Goal: Information Seeking & Learning: Learn about a topic

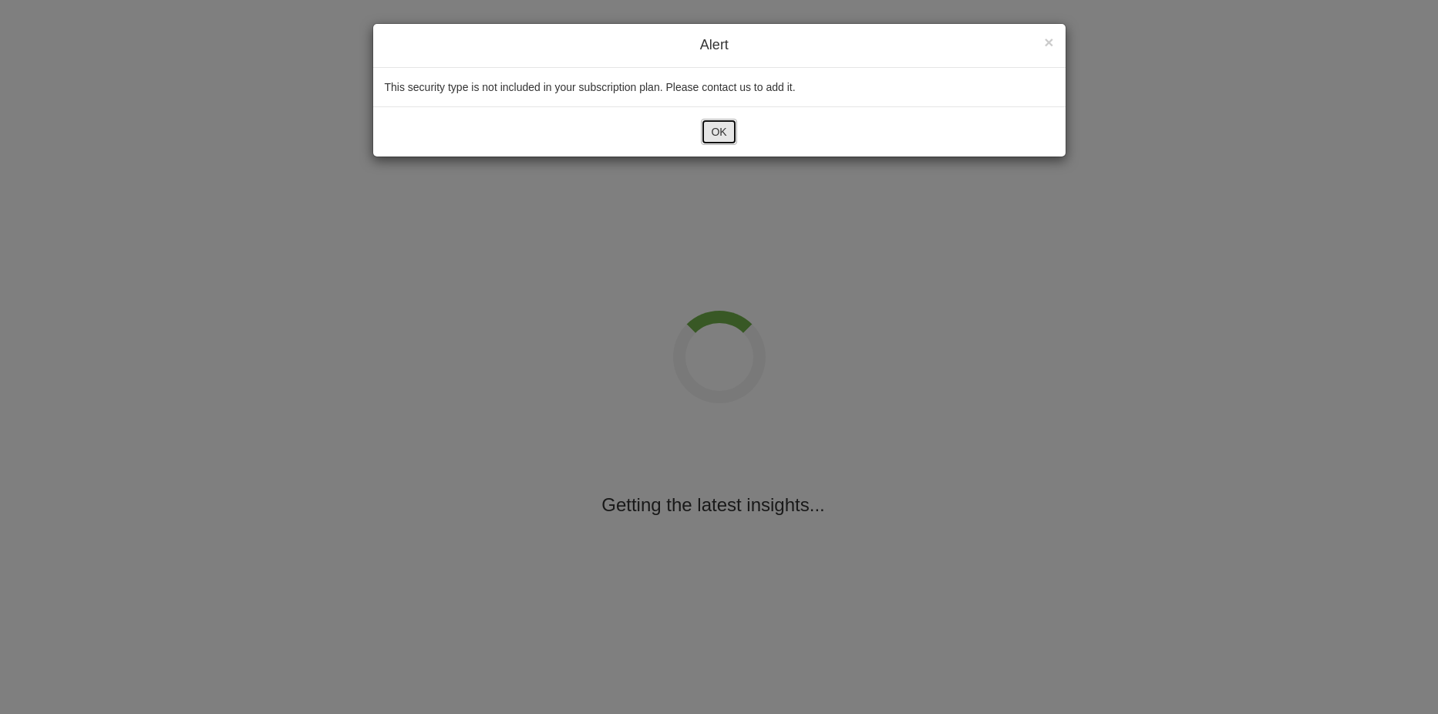
click at [721, 119] on button "OK" at bounding box center [718, 132] width 35 height 26
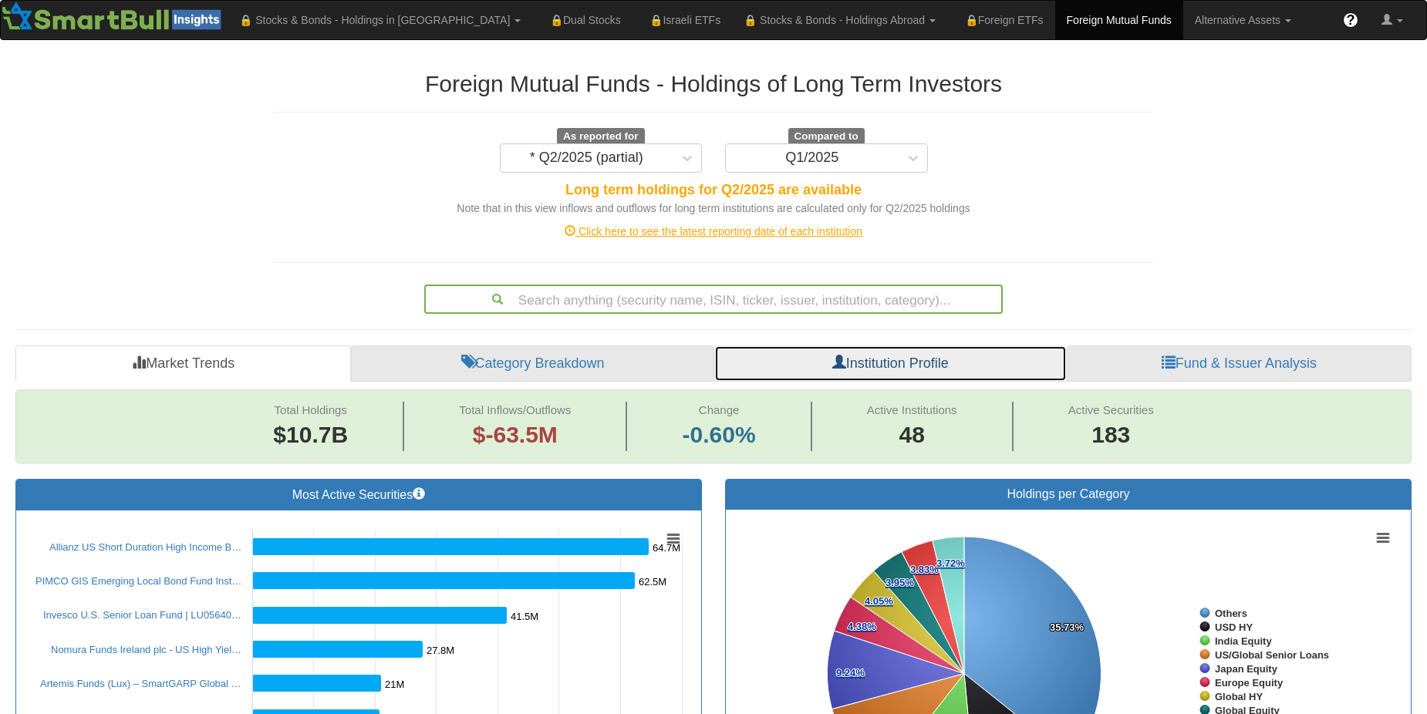
click at [962, 362] on link "Institution Profile" at bounding box center [890, 364] width 352 height 37
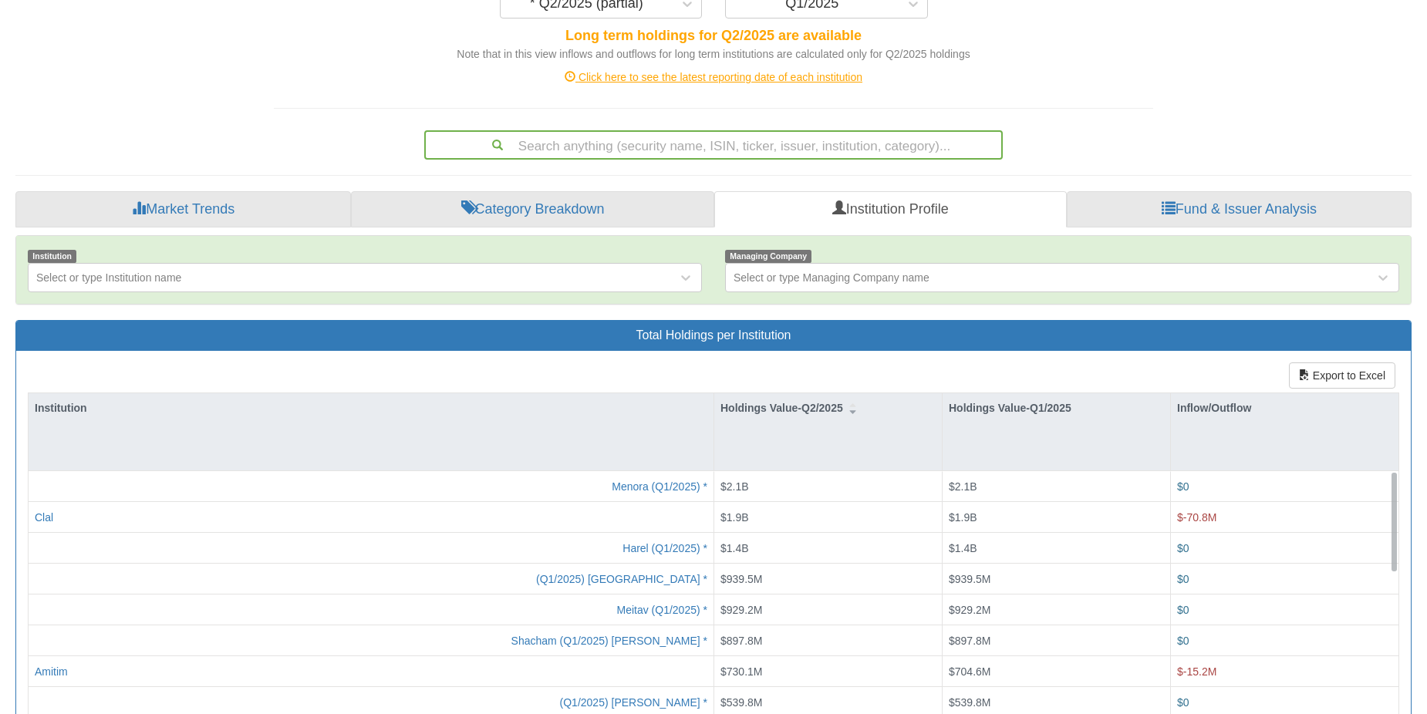
click at [794, 80] on div "Click here to see the latest reporting date of each institution" at bounding box center [713, 76] width 902 height 15
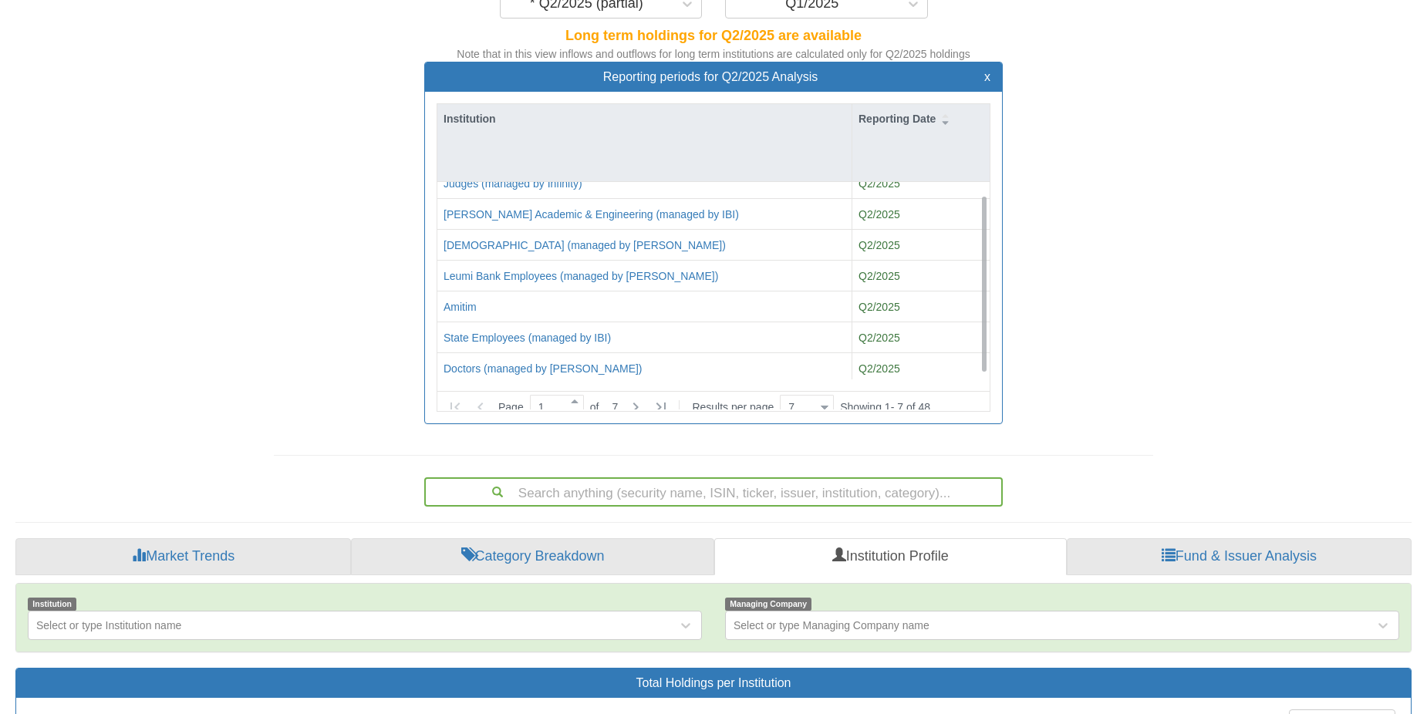
scroll to position [19, 0]
click at [640, 399] on icon at bounding box center [635, 407] width 19 height 19
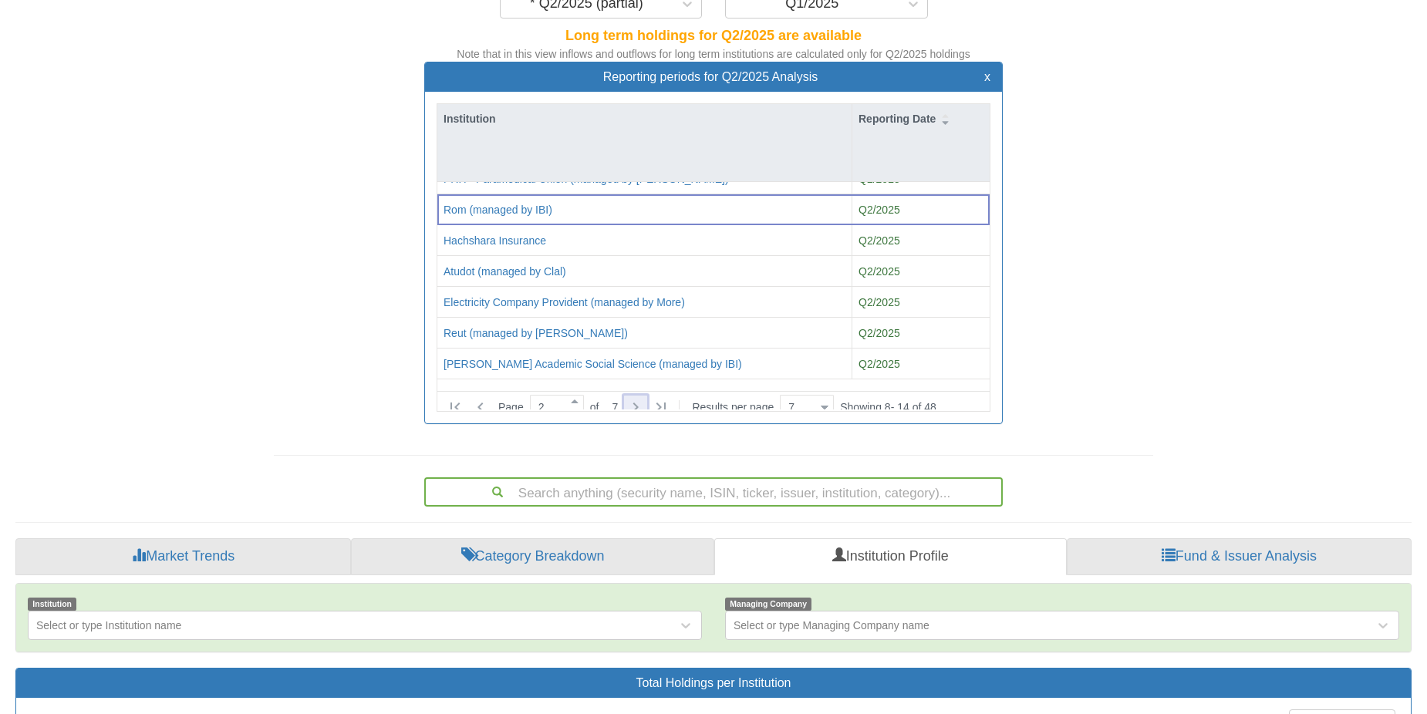
click at [639, 398] on icon at bounding box center [635, 407] width 19 height 19
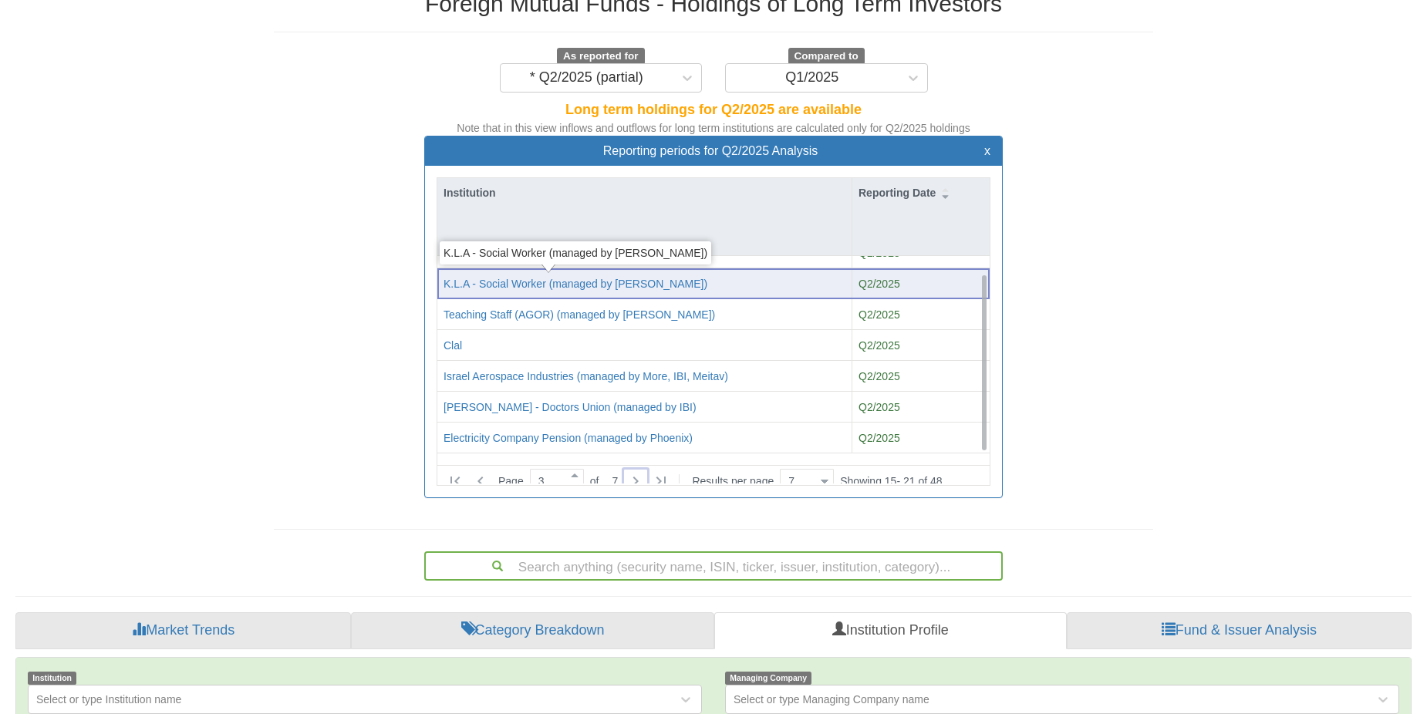
scroll to position [154, 0]
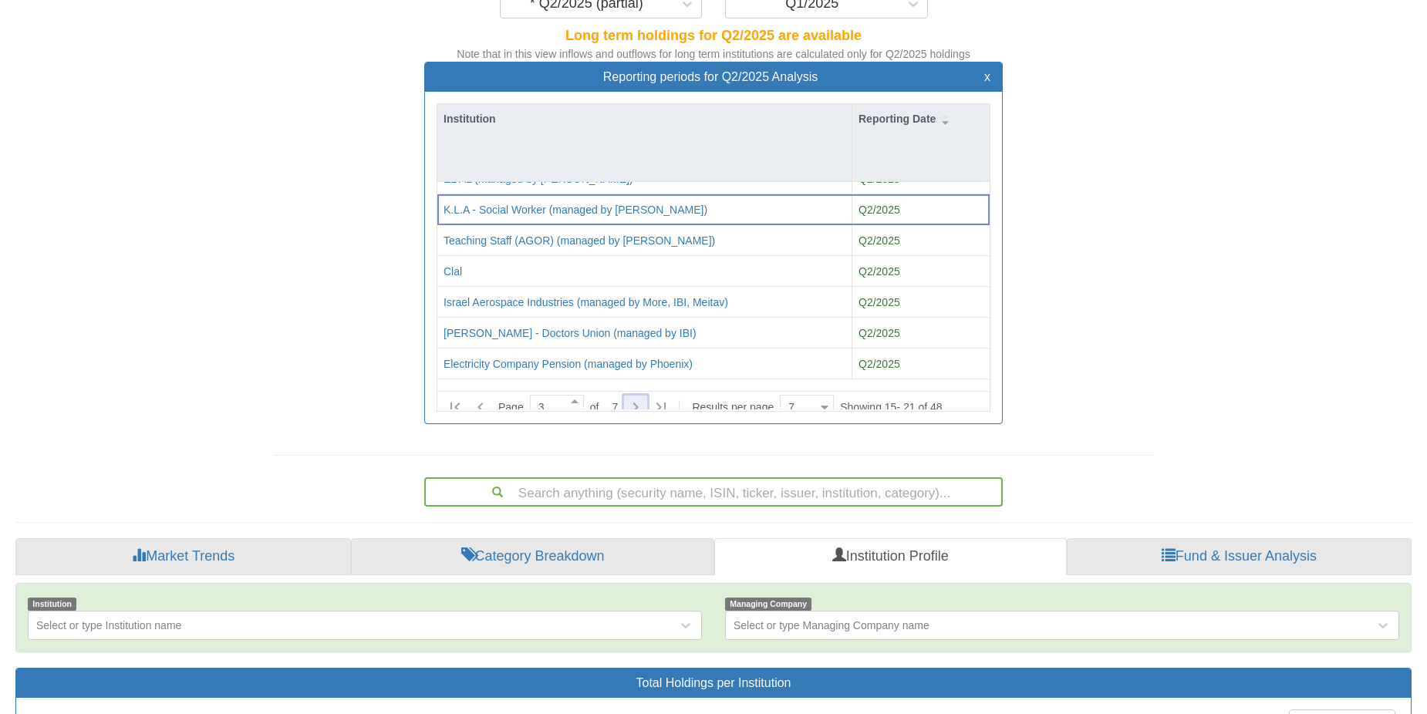
click at [642, 398] on icon at bounding box center [635, 407] width 19 height 19
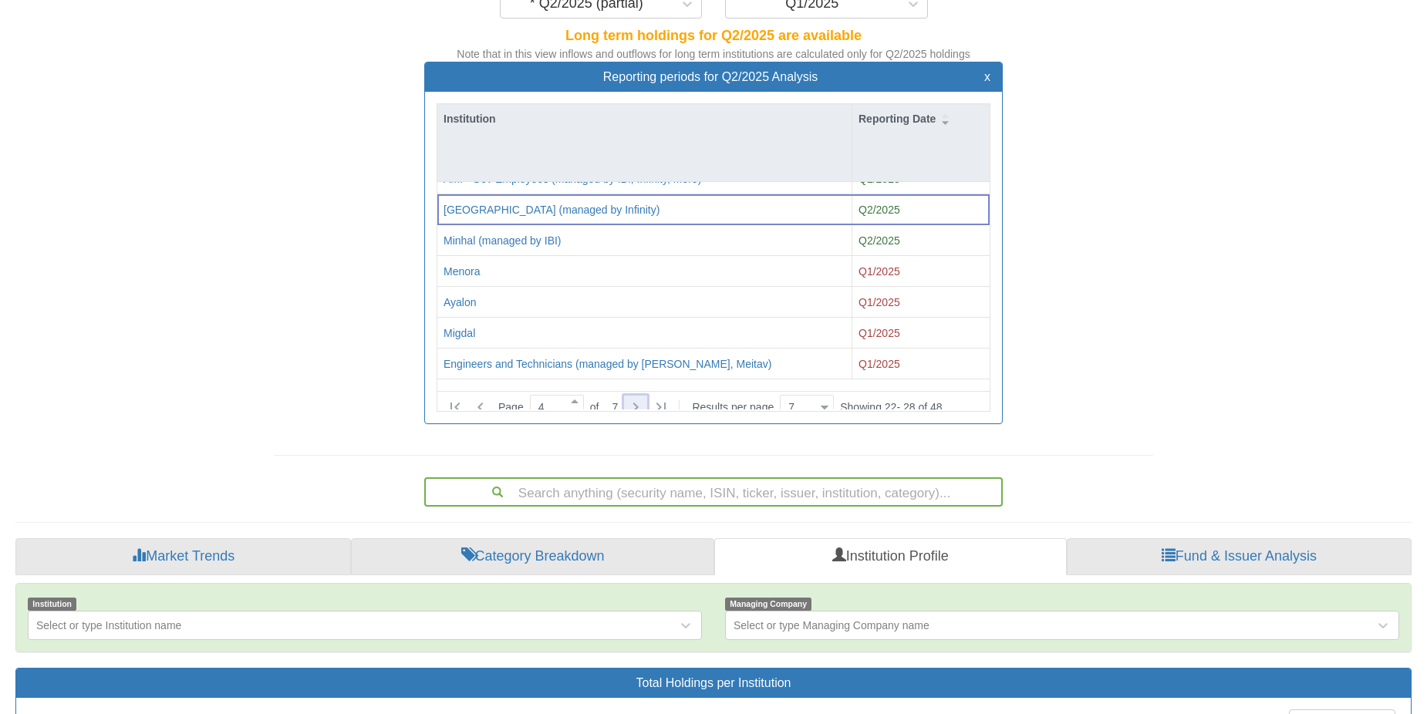
click at [647, 396] on div at bounding box center [635, 407] width 23 height 23
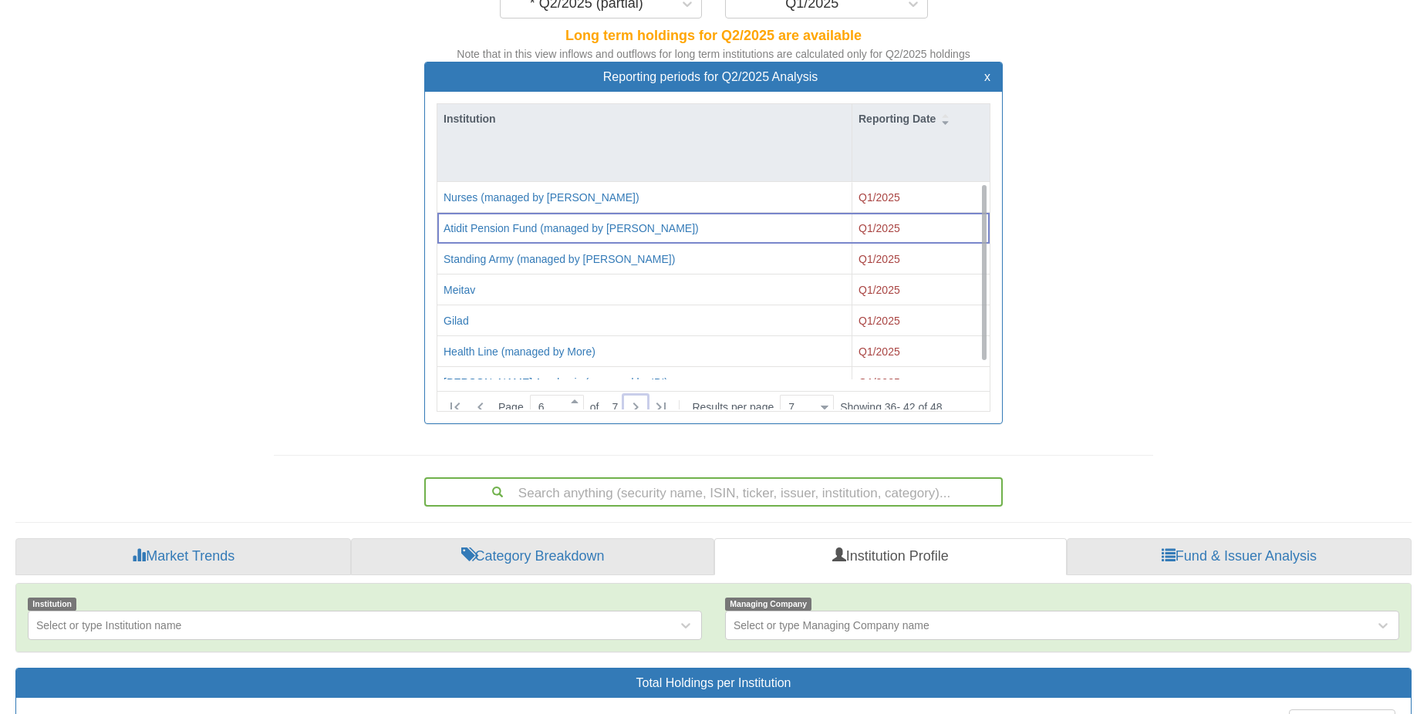
scroll to position [0, 0]
click at [630, 403] on icon at bounding box center [635, 407] width 19 height 19
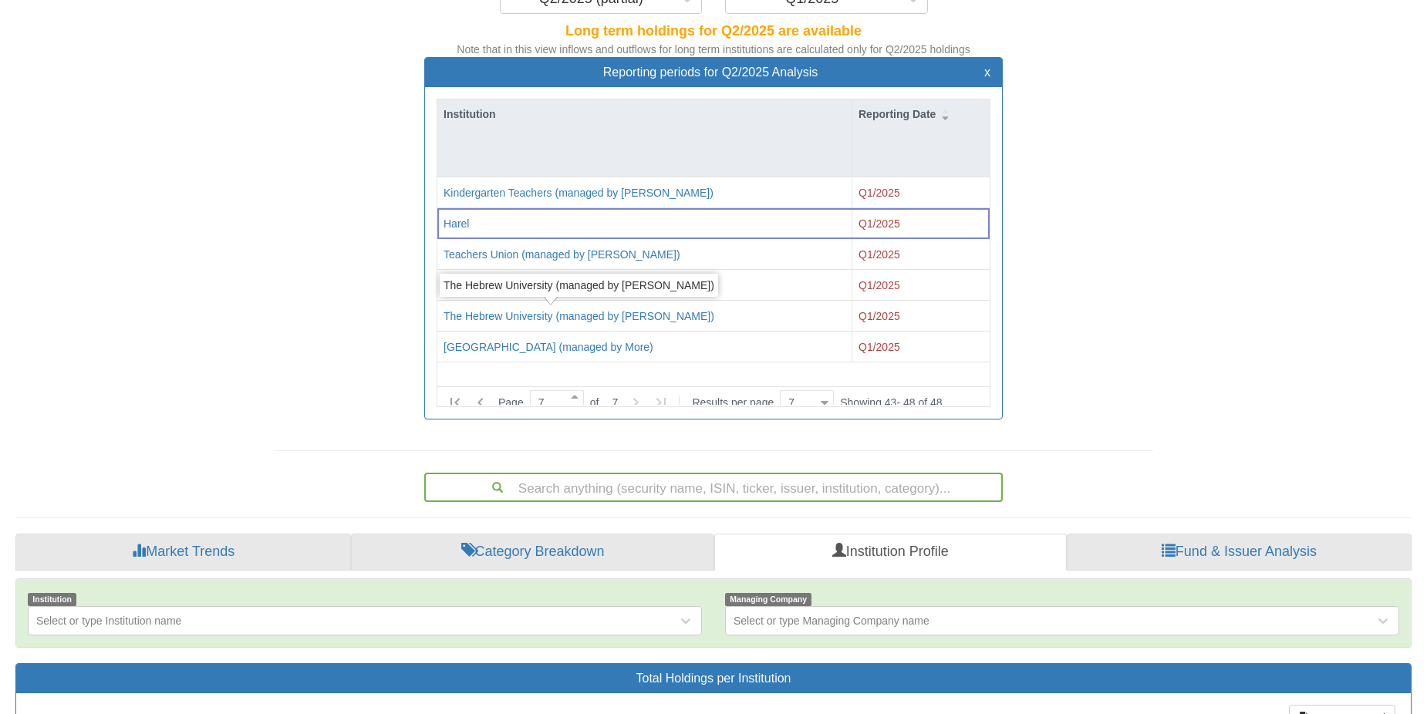
scroll to position [231, 0]
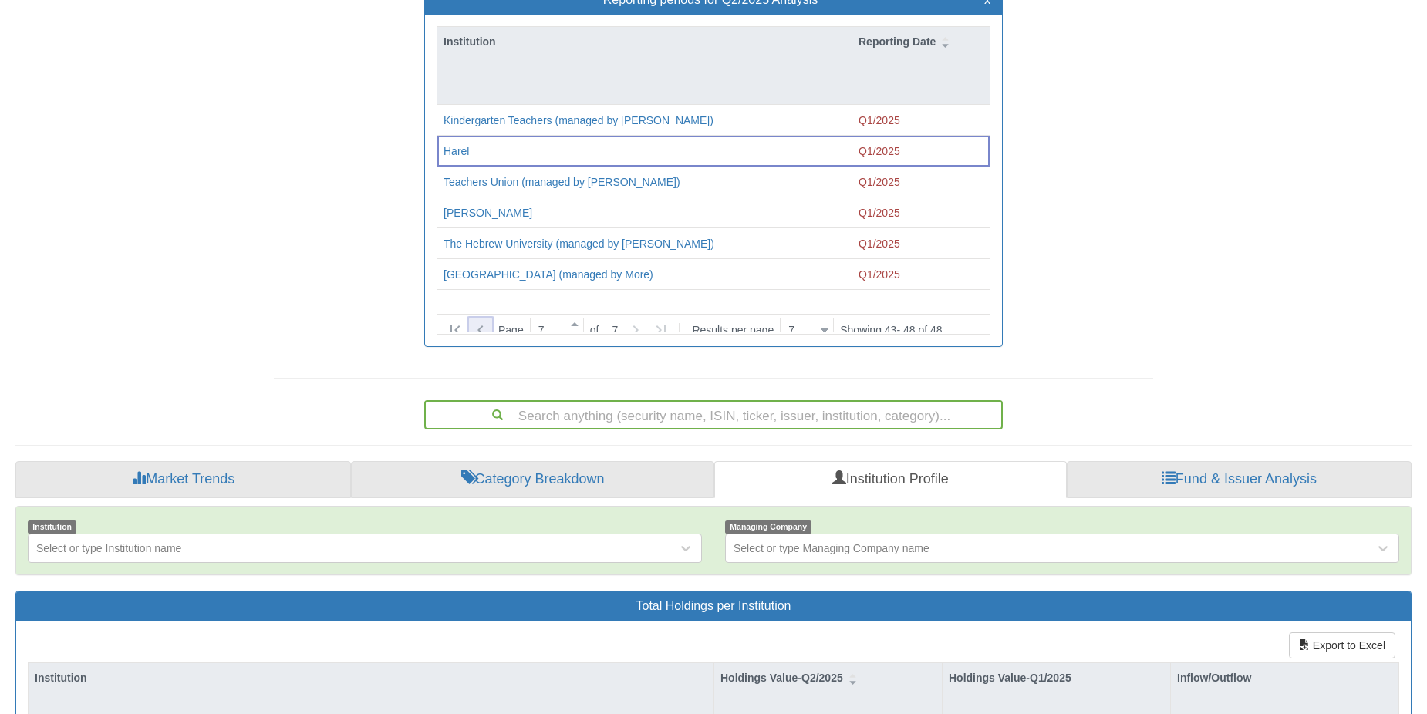
click at [484, 321] on icon at bounding box center [480, 330] width 19 height 19
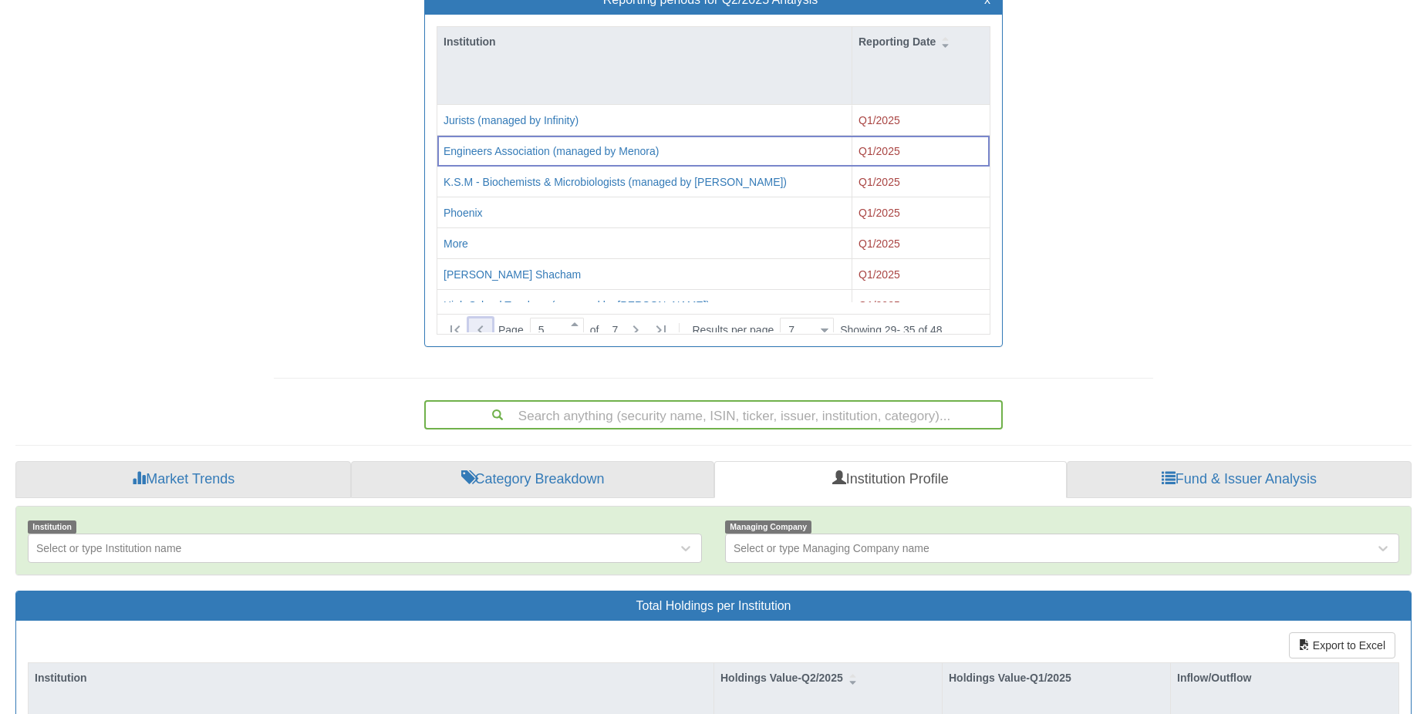
click at [484, 321] on icon at bounding box center [480, 330] width 19 height 19
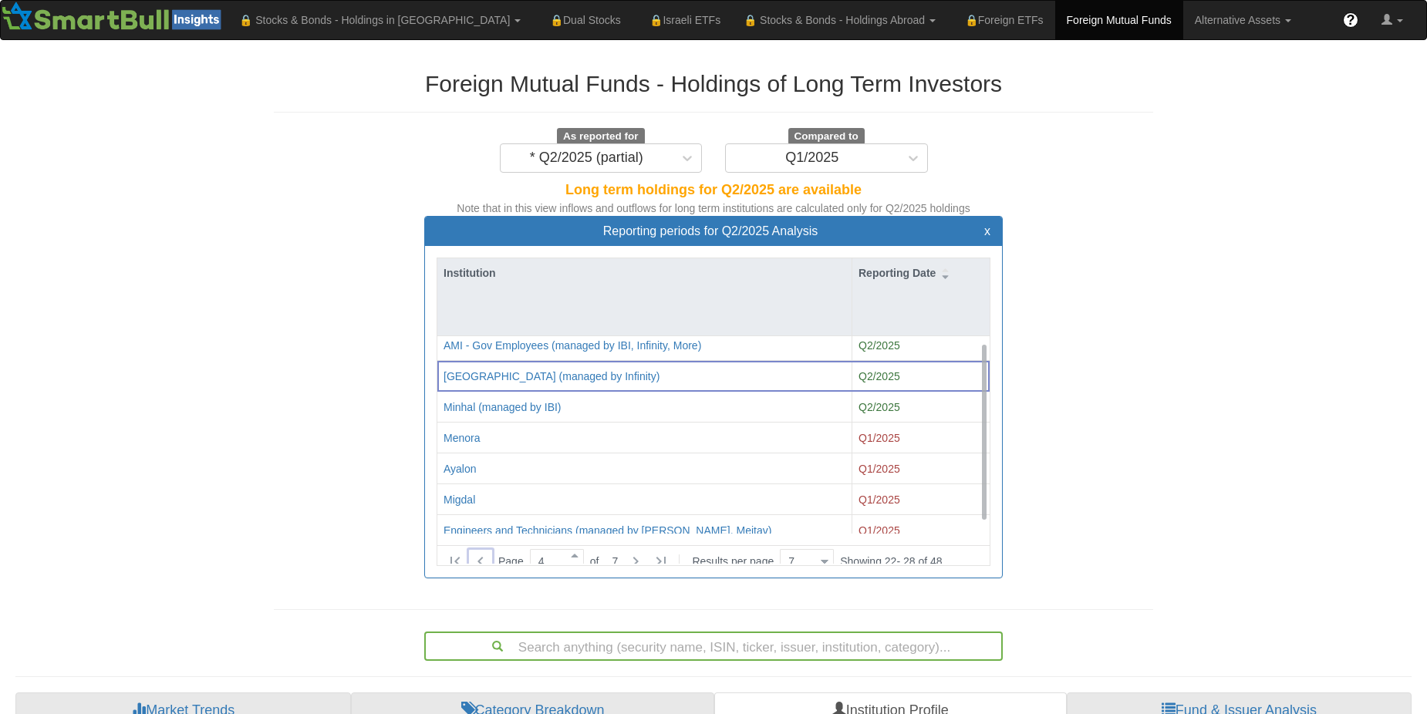
scroll to position [0, 0]
click at [482, 552] on icon at bounding box center [480, 561] width 19 height 19
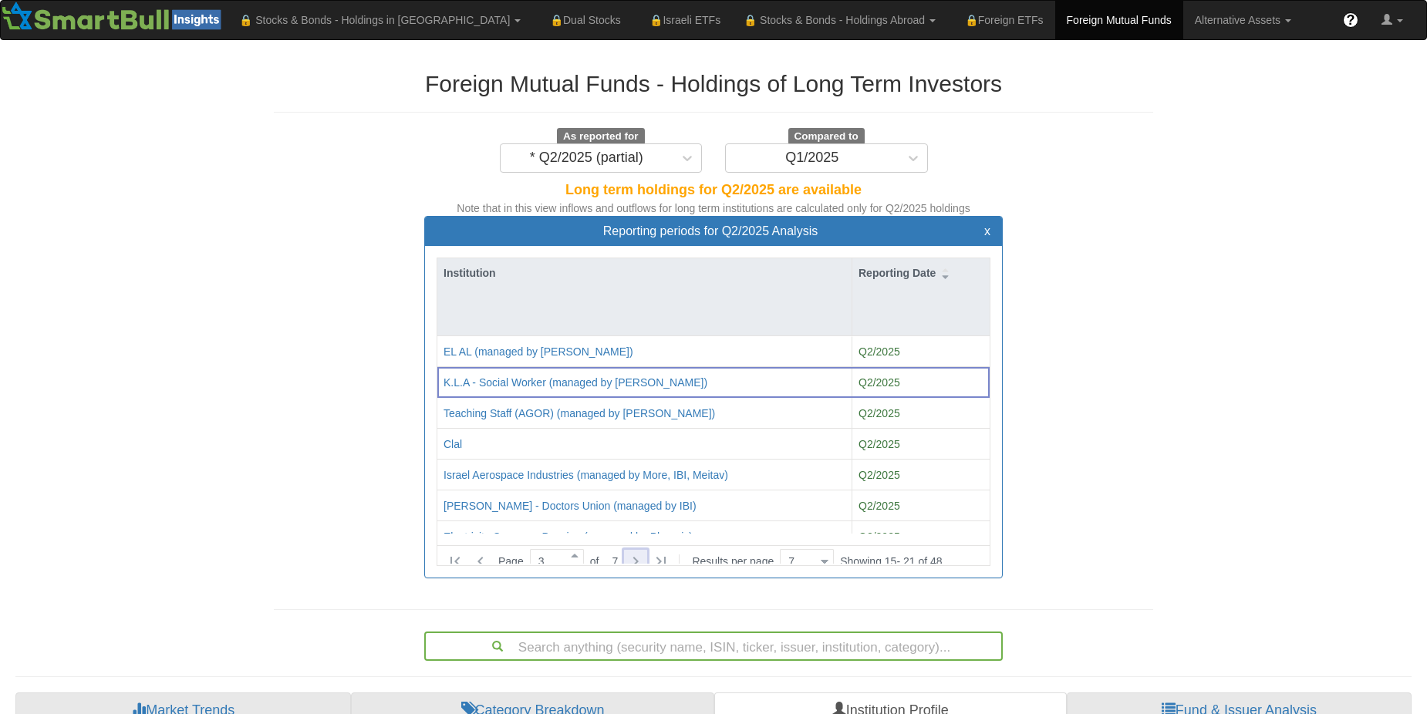
click at [633, 552] on icon at bounding box center [635, 561] width 19 height 19
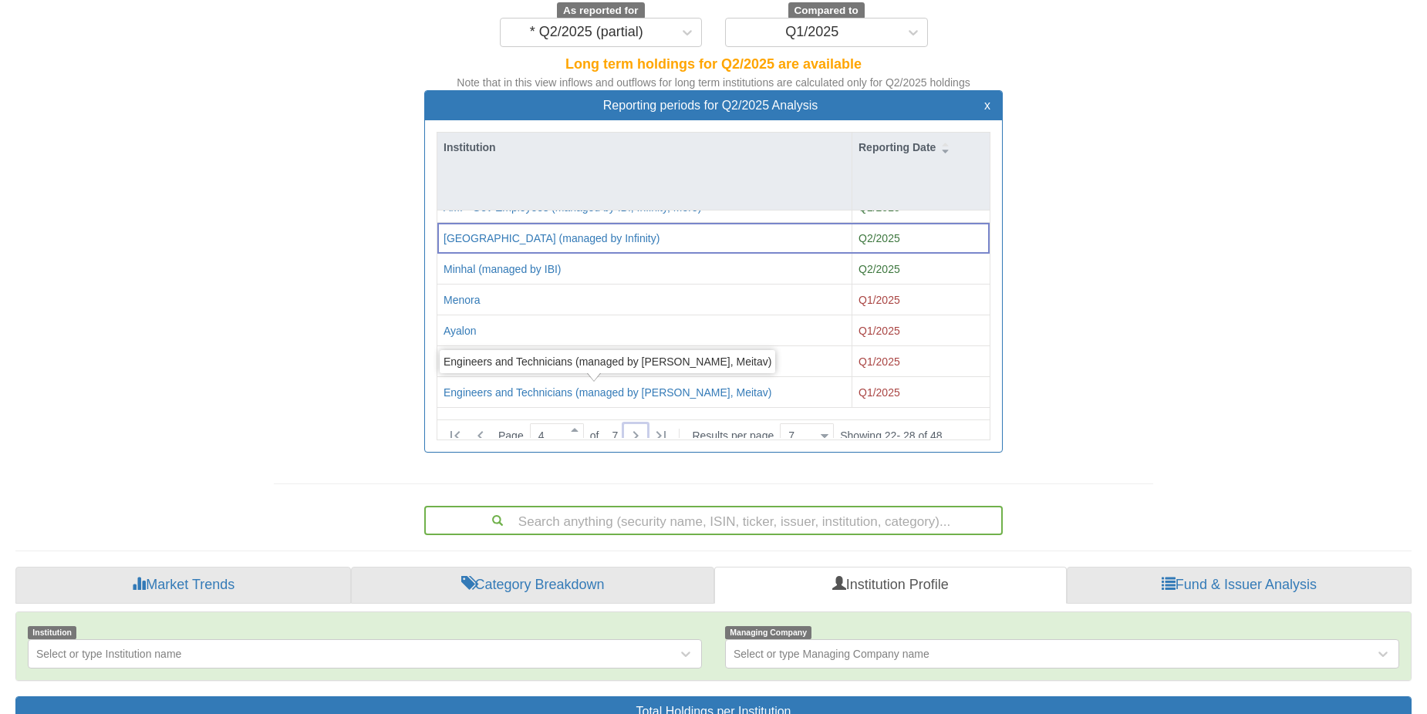
scroll to position [154, 0]
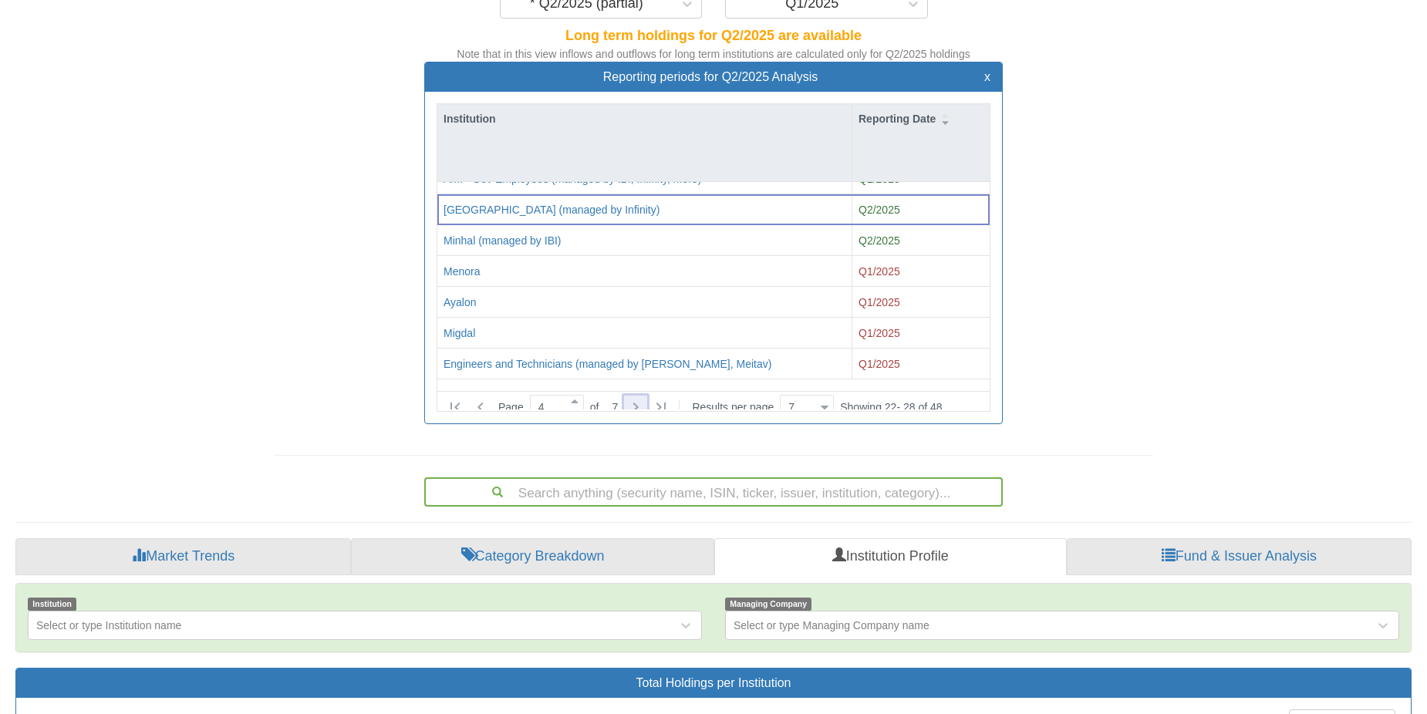
click at [641, 406] on div at bounding box center [635, 407] width 23 height 23
type input "5"
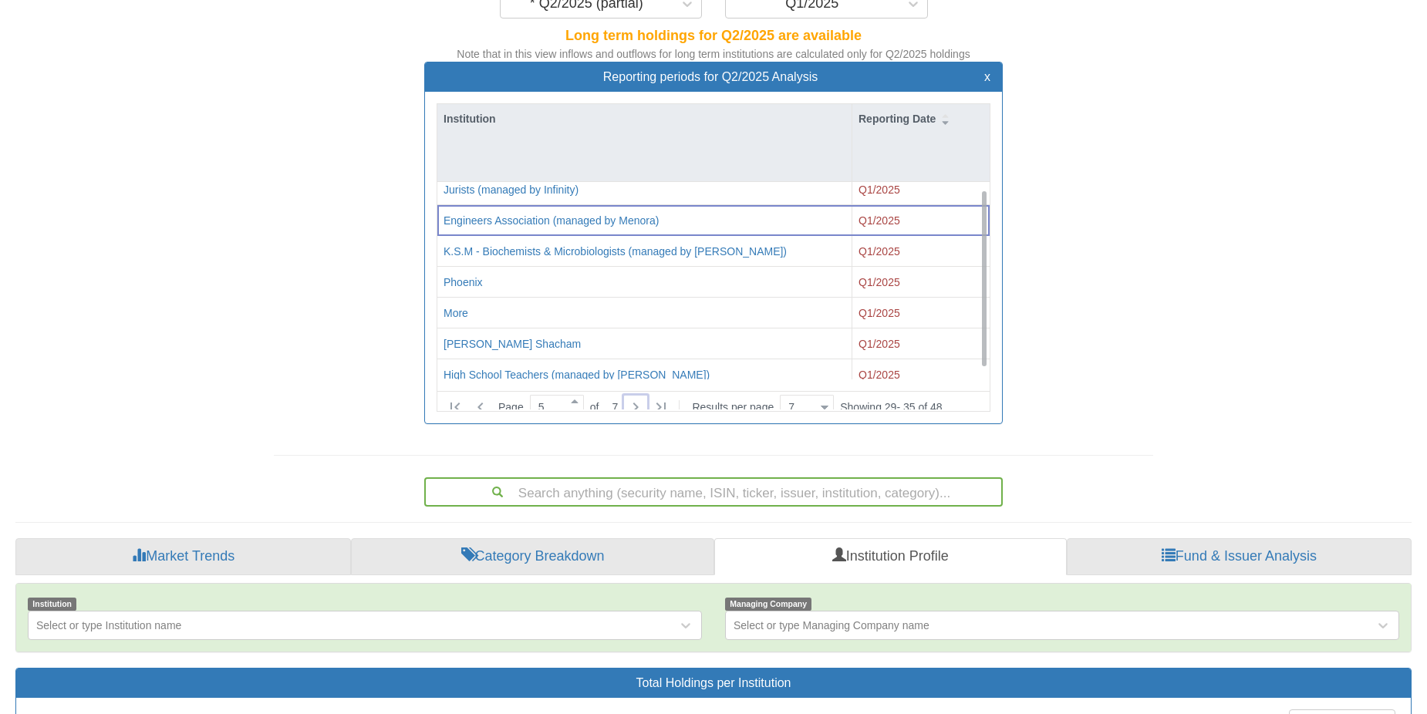
scroll to position [19, 0]
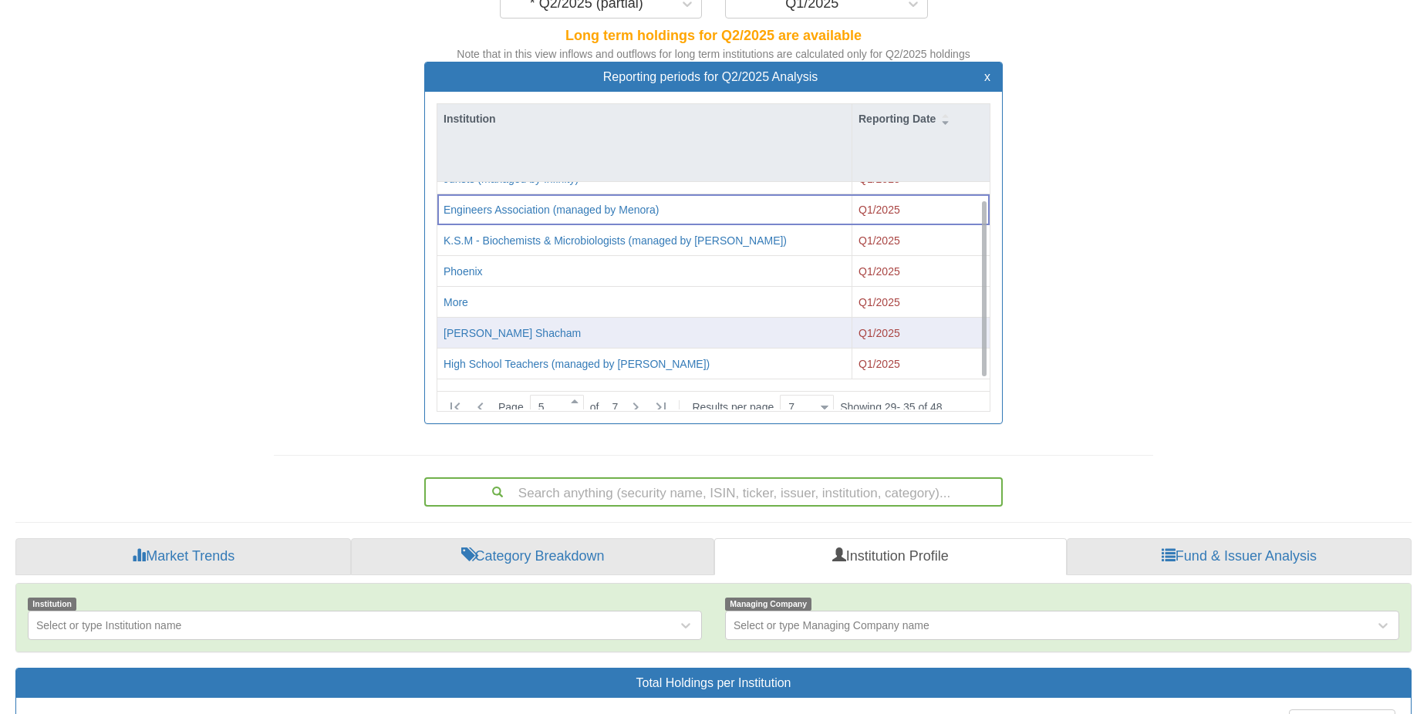
click at [534, 336] on div "Altshuler Shacham" at bounding box center [644, 332] width 402 height 15
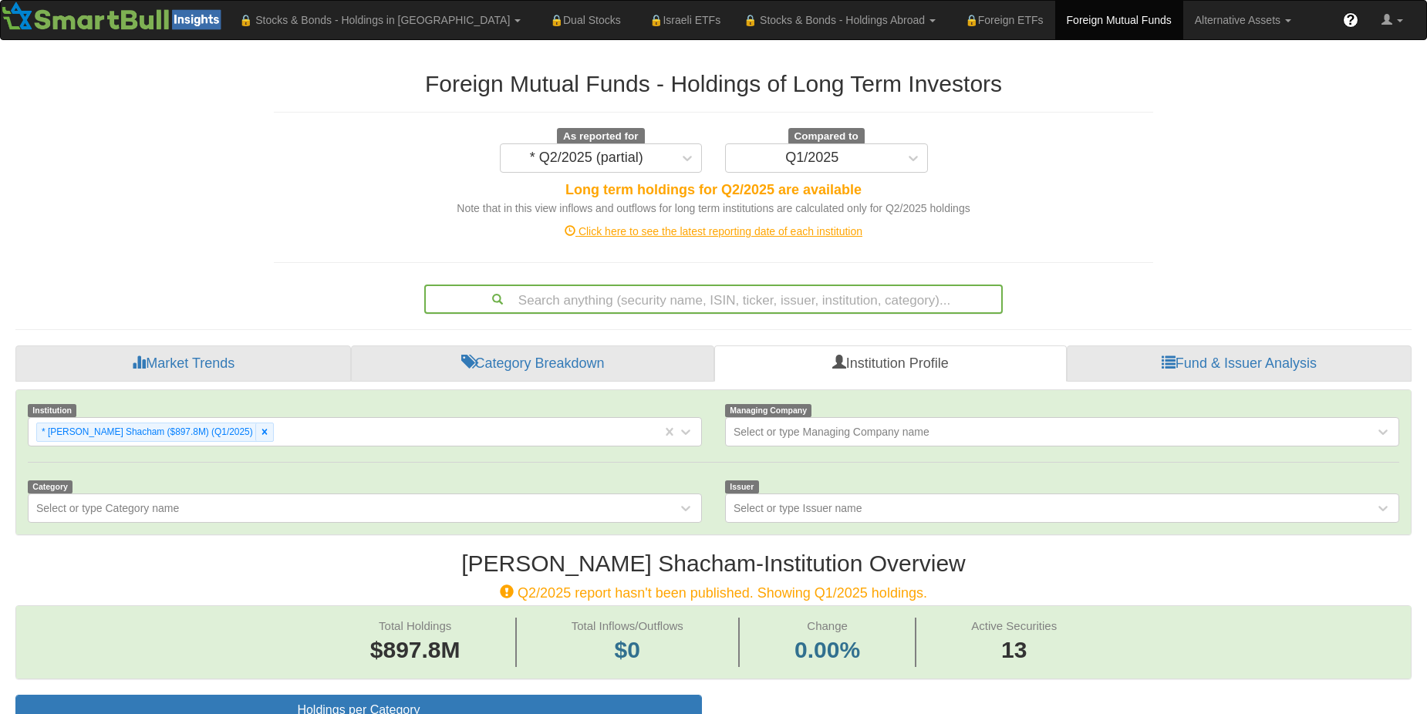
scroll to position [32, 1367]
